Goal: Task Accomplishment & Management: Complete application form

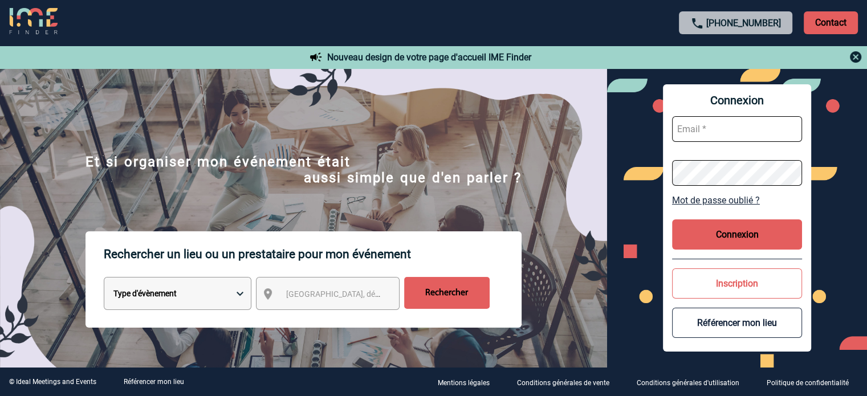
type input "cleborgne@ime-groupe.com"
click at [745, 235] on button "Connexion" at bounding box center [737, 234] width 130 height 30
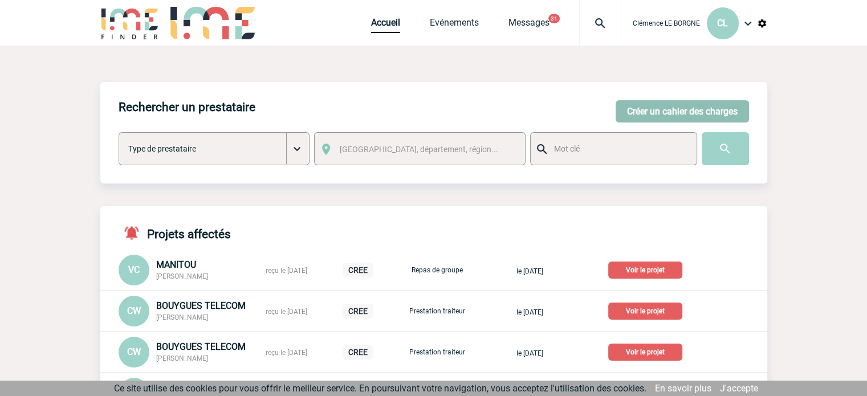
click at [662, 112] on button "Créer un cahier des charges" at bounding box center [681, 111] width 133 height 22
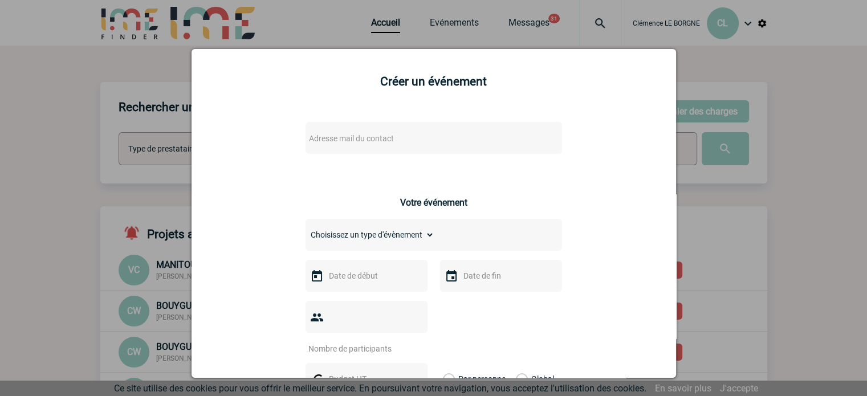
click at [364, 139] on span "Adresse mail du contact" at bounding box center [351, 138] width 85 height 9
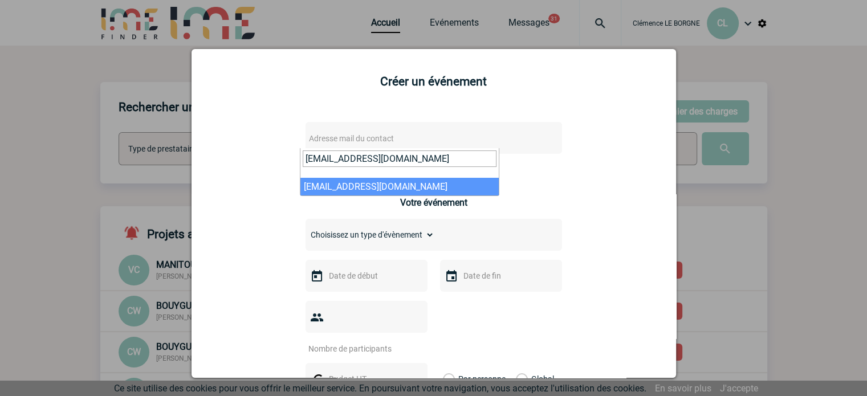
type input "fatiha.mansour@fr.bosch.com"
select select "130576"
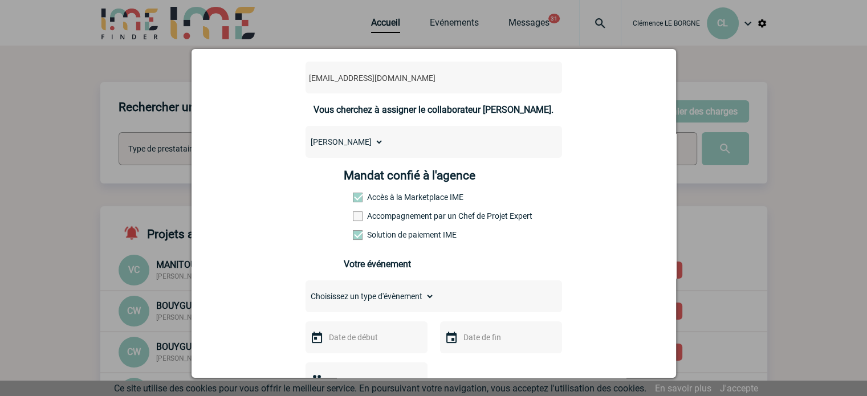
scroll to position [171, 0]
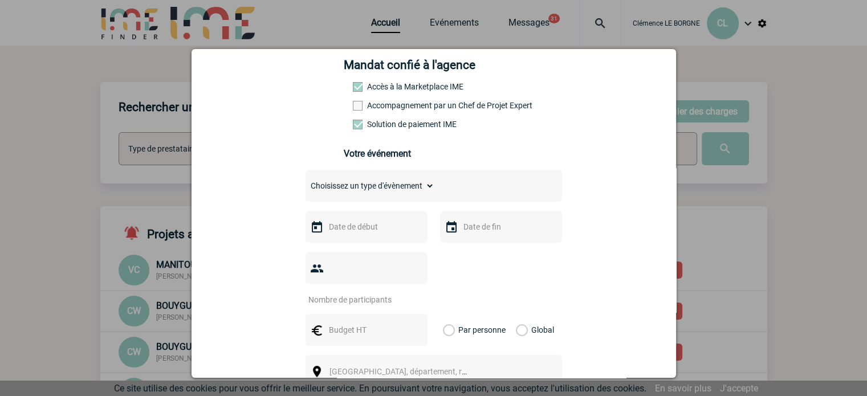
drag, startPoint x: 401, startPoint y: 185, endPoint x: 405, endPoint y: 190, distance: 6.5
click at [401, 187] on select "Choisissez un type d'évènement Séminaire avec nuitée Séminaire sans nuitée Repa…" at bounding box center [369, 186] width 129 height 16
select select "1"
click at [305, 181] on select "Choisissez un type d'évènement Séminaire avec nuitée Séminaire sans nuitée Repa…" at bounding box center [369, 186] width 129 height 16
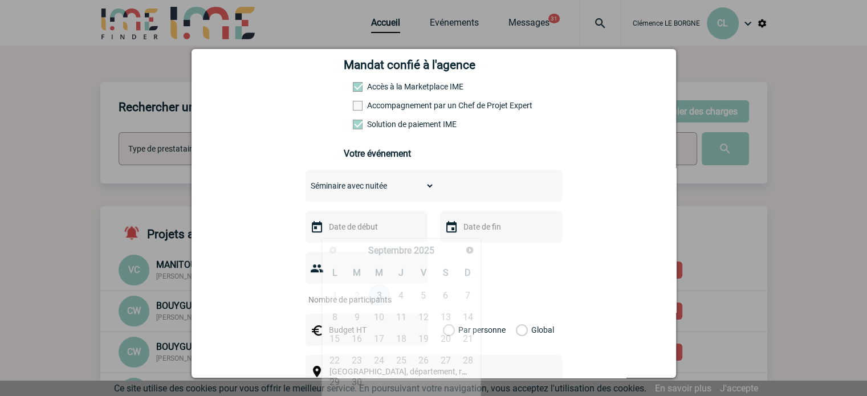
click at [368, 234] on input "text" at bounding box center [365, 226] width 79 height 15
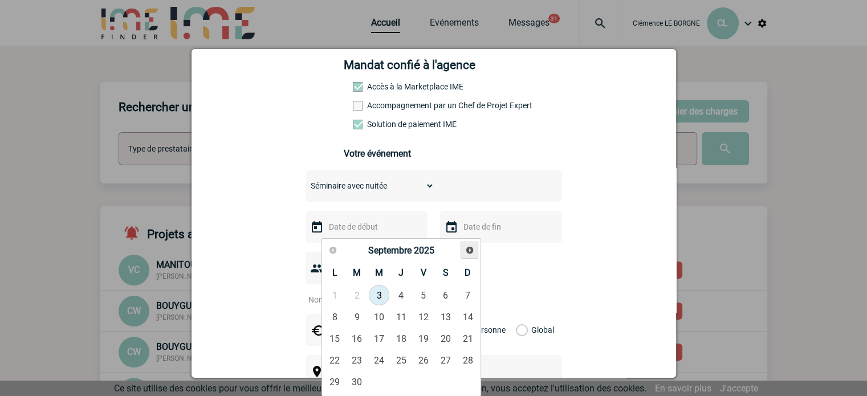
click at [473, 251] on span "Suivant" at bounding box center [469, 250] width 9 height 9
click at [468, 250] on span "Suivant" at bounding box center [469, 250] width 9 height 9
click at [395, 300] on link "4" at bounding box center [400, 295] width 21 height 21
type input "04-12-2025"
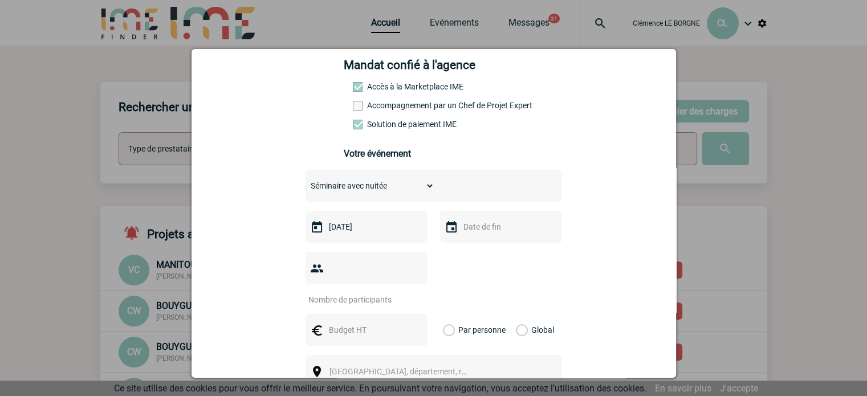
click at [483, 230] on input "text" at bounding box center [499, 226] width 79 height 15
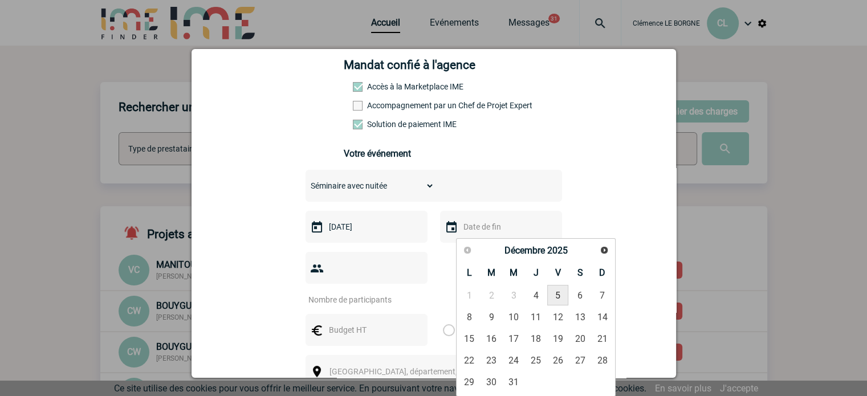
drag, startPoint x: 551, startPoint y: 296, endPoint x: 516, endPoint y: 291, distance: 35.6
click at [551, 296] on link "5" at bounding box center [557, 295] width 21 height 21
type input "05-12-2025"
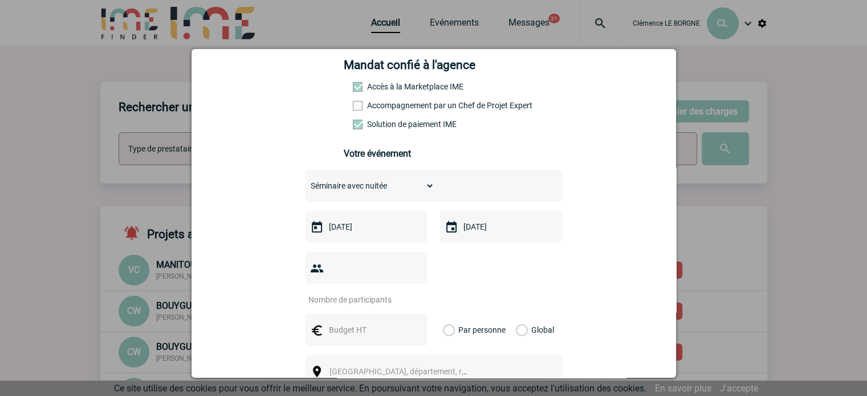
click at [358, 292] on input "number" at bounding box center [358, 299] width 107 height 15
type input "15"
click at [347, 323] on div at bounding box center [366, 330] width 122 height 32
click at [349, 323] on input "text" at bounding box center [365, 330] width 79 height 15
drag, startPoint x: 349, startPoint y: 314, endPoint x: 324, endPoint y: 315, distance: 24.5
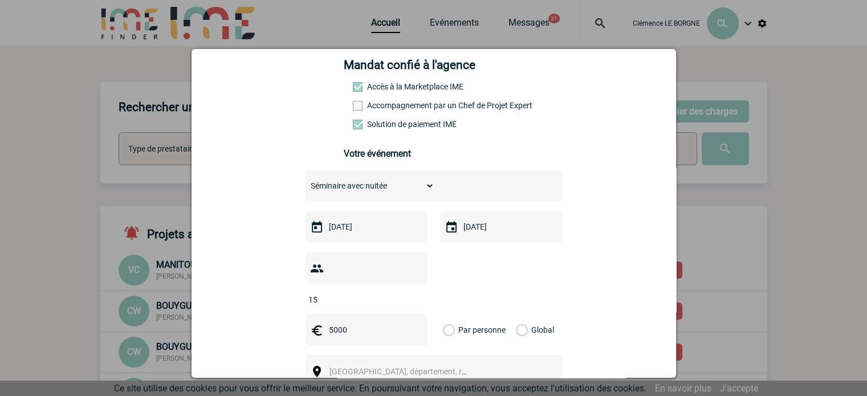
click at [326, 323] on input "5000" at bounding box center [365, 330] width 79 height 15
type input "4"
type input "6"
type input "3000"
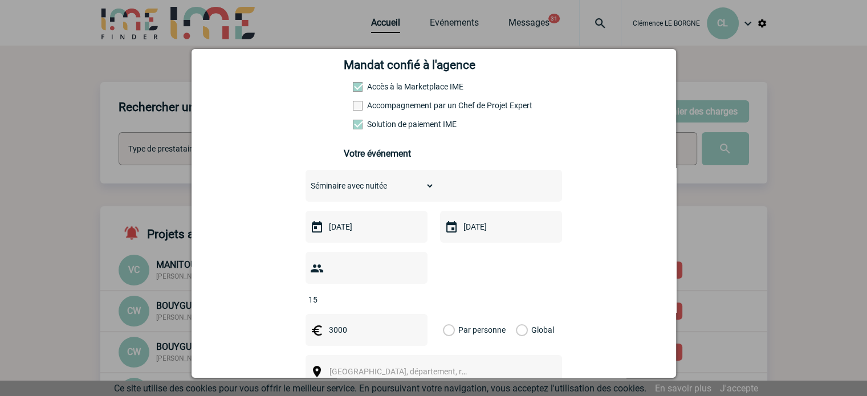
click at [520, 314] on label "Global" at bounding box center [519, 330] width 7 height 32
click at [0, 0] on input "Global" at bounding box center [0, 0] width 0 height 0
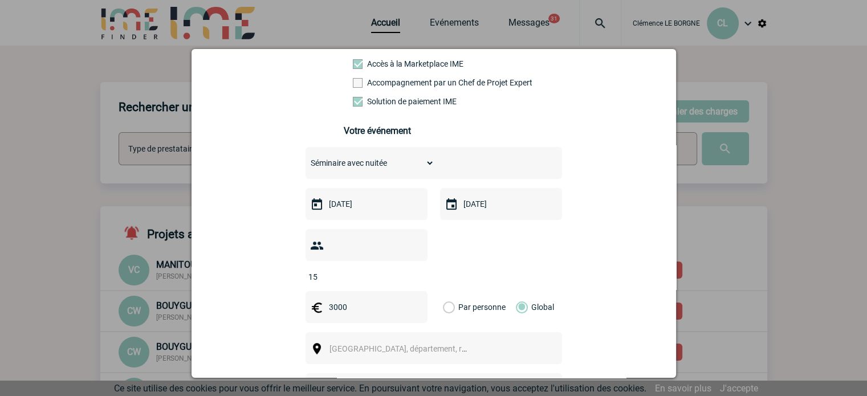
scroll to position [228, 0]
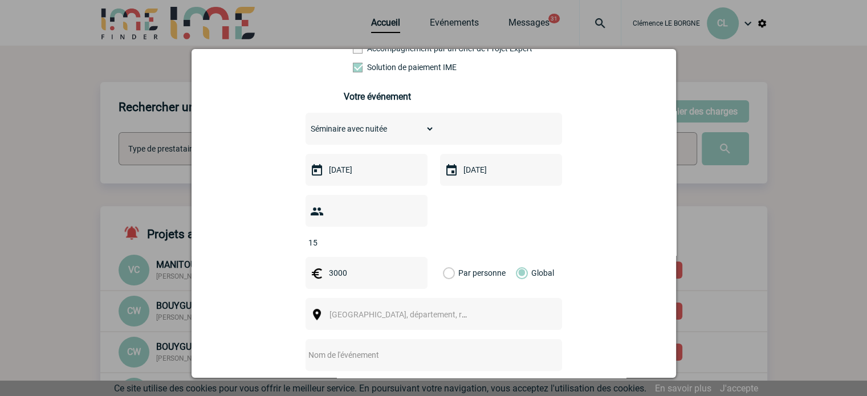
click at [403, 310] on span "Ville, département, région..." at bounding box center [408, 314] width 158 height 9
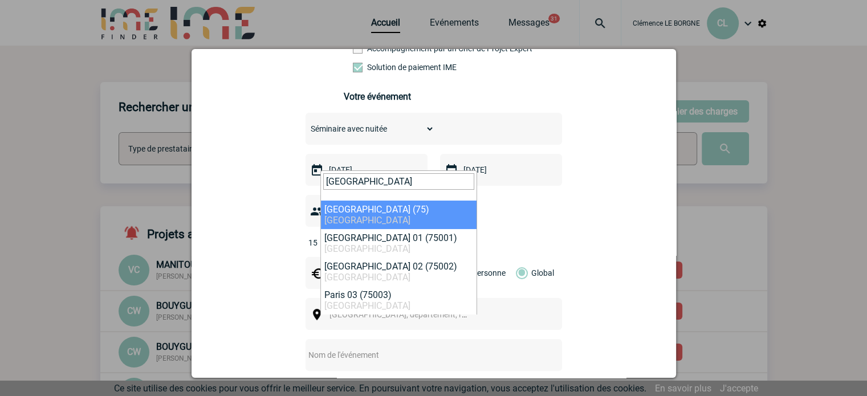
type input "paris"
select select "3"
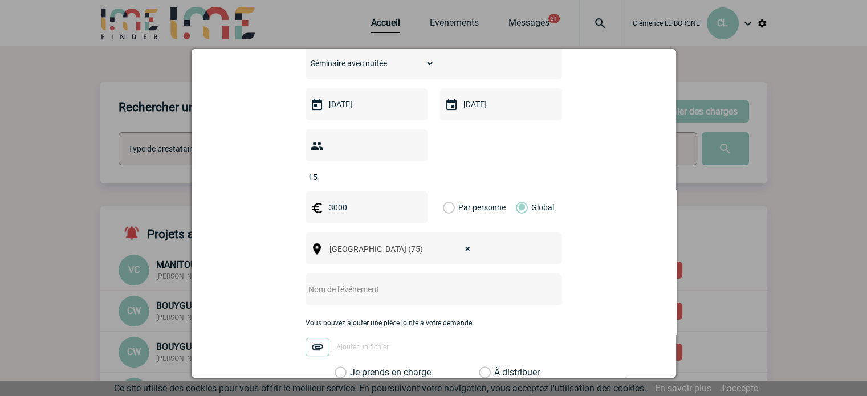
scroll to position [399, 0]
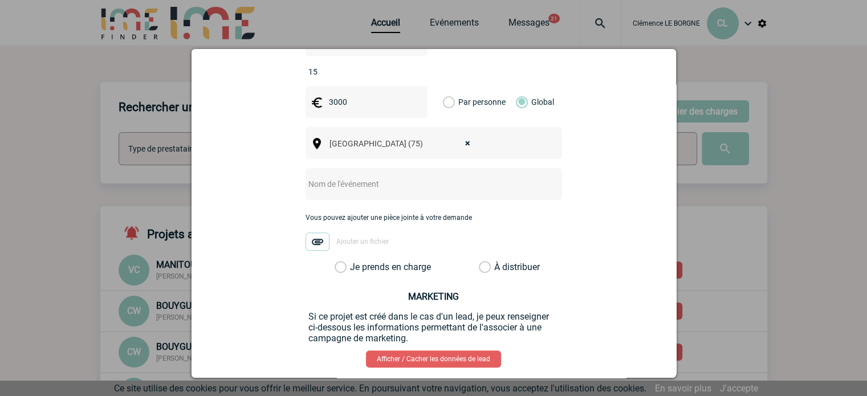
click at [354, 177] on input "text" at bounding box center [418, 184] width 226 height 15
click at [313, 177] on input "Soiréé O César + nuitée Montparnasse Ibis" at bounding box center [418, 184] width 226 height 15
type input "Soirée O César + nuitée Montparnasse Ibis"
click at [339, 262] on label "Je prends en charge" at bounding box center [344, 267] width 19 height 11
click at [0, 0] on input "Je prends en charge" at bounding box center [0, 0] width 0 height 0
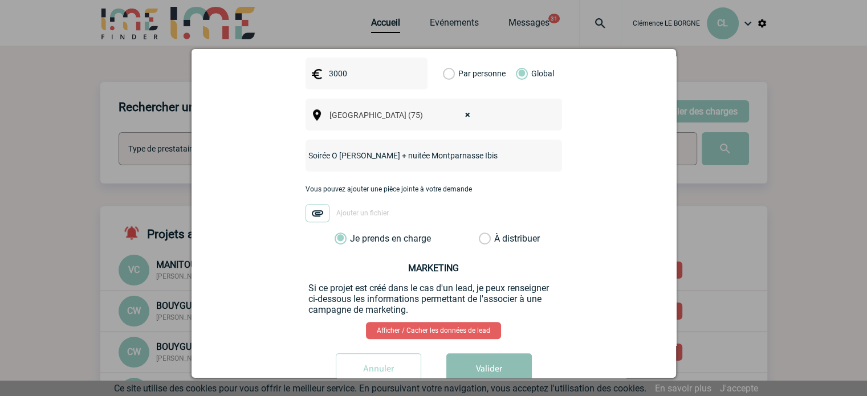
scroll to position [443, 0]
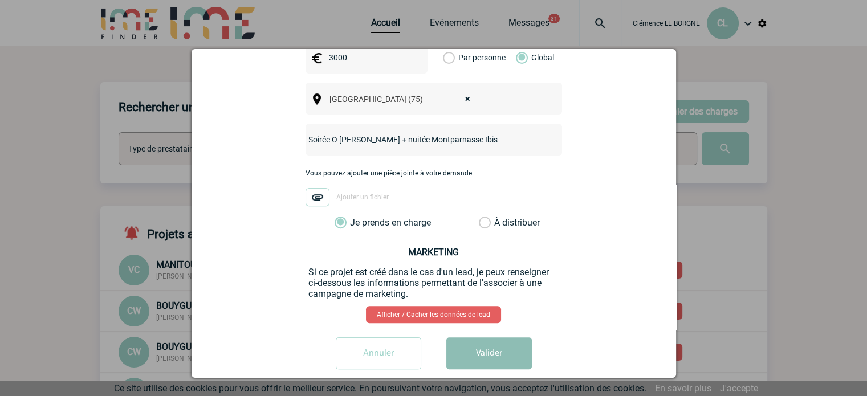
click at [468, 337] on button "Valider" at bounding box center [488, 353] width 85 height 32
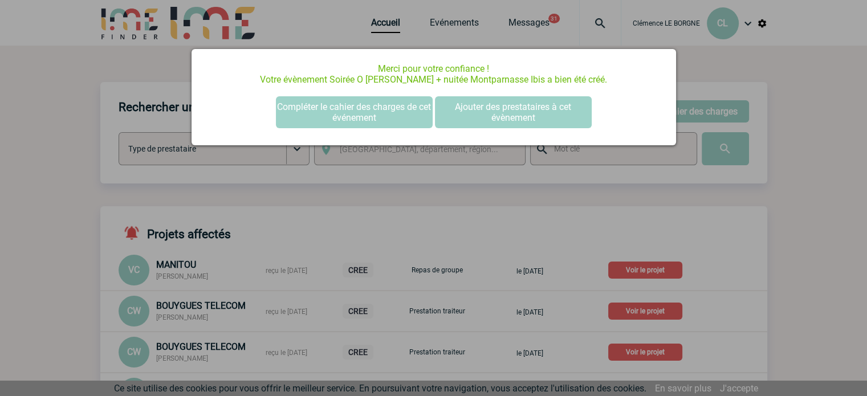
scroll to position [0, 0]
click at [805, 216] on div at bounding box center [433, 198] width 867 height 396
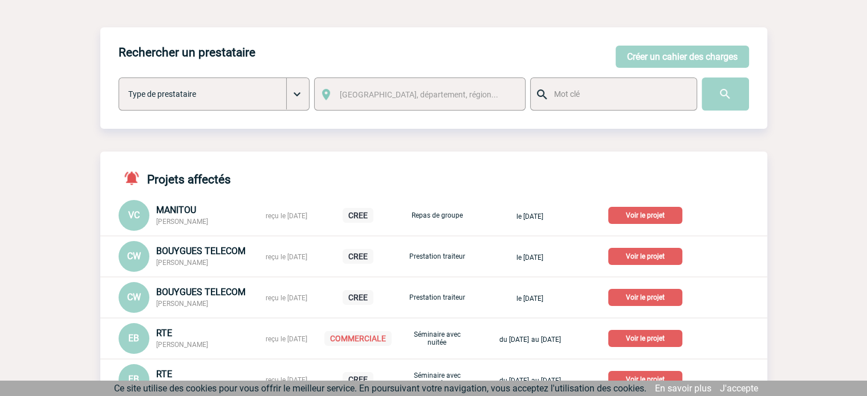
scroll to position [114, 0]
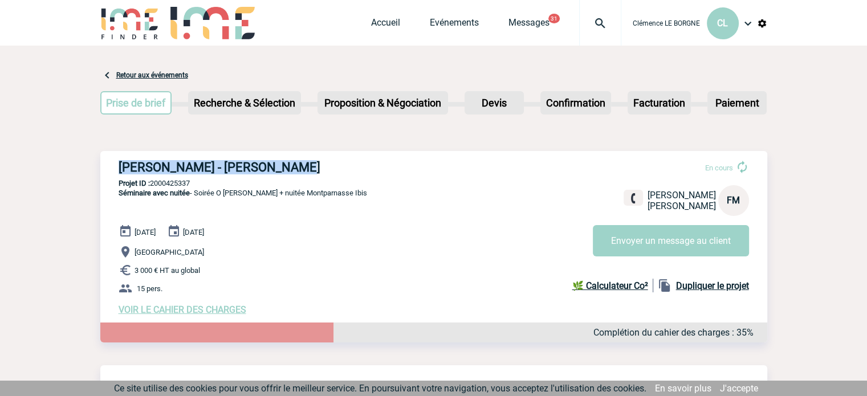
drag, startPoint x: 107, startPoint y: 166, endPoint x: 327, endPoint y: 166, distance: 220.0
click at [327, 166] on div "ELM LEBLANC - Fatiha MANSOUR En cours Fatiha MANSOUR ELM LEBLANC FM Envoyer un …" at bounding box center [433, 237] width 667 height 173
copy h3 "ELM LEBLANC - Fatiha MANSOUR"
drag, startPoint x: 207, startPoint y: 184, endPoint x: 152, endPoint y: 184, distance: 55.3
click at [152, 184] on p "Projet ID : 2000425337" at bounding box center [433, 183] width 667 height 9
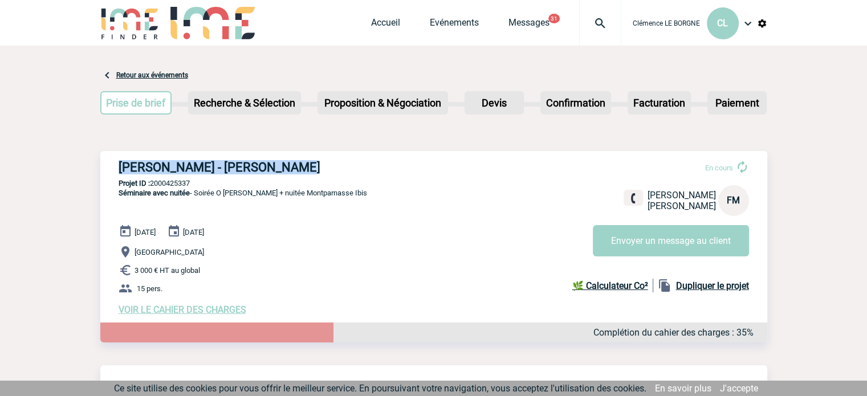
copy p "2000425337"
